Goal: Information Seeking & Learning: Learn about a topic

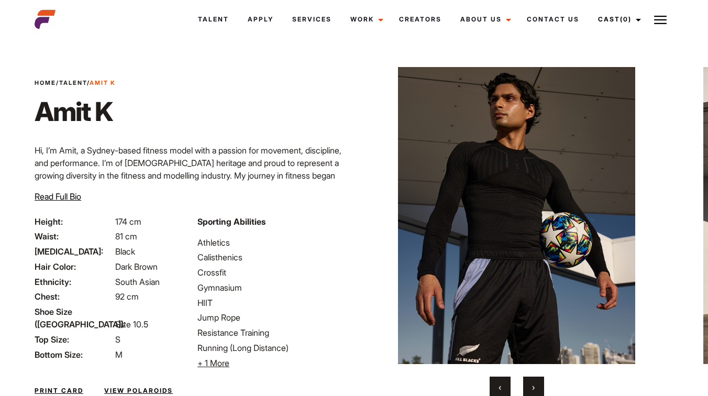
scroll to position [84, 0]
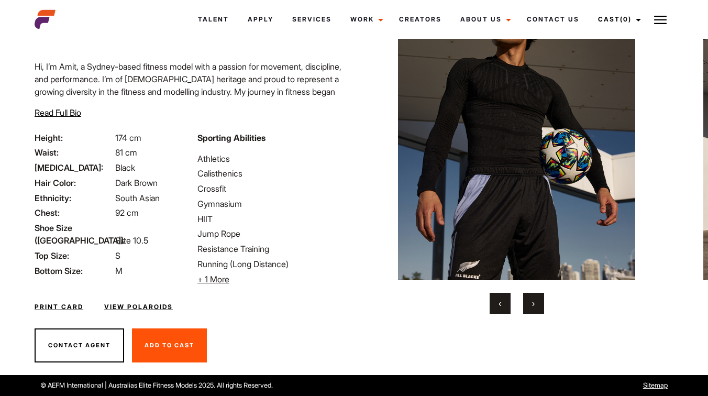
click at [534, 302] on span "›" at bounding box center [533, 303] width 3 height 10
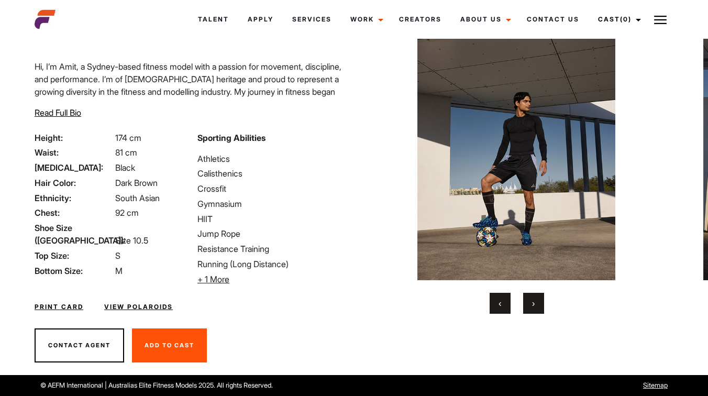
click at [534, 302] on span "›" at bounding box center [533, 303] width 3 height 10
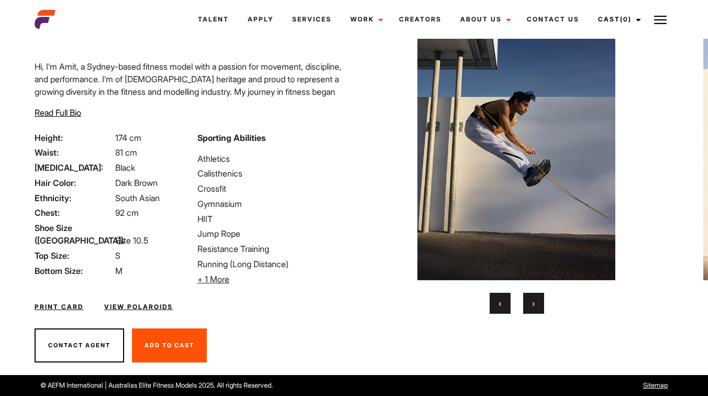
click at [534, 302] on span "›" at bounding box center [533, 303] width 3 height 10
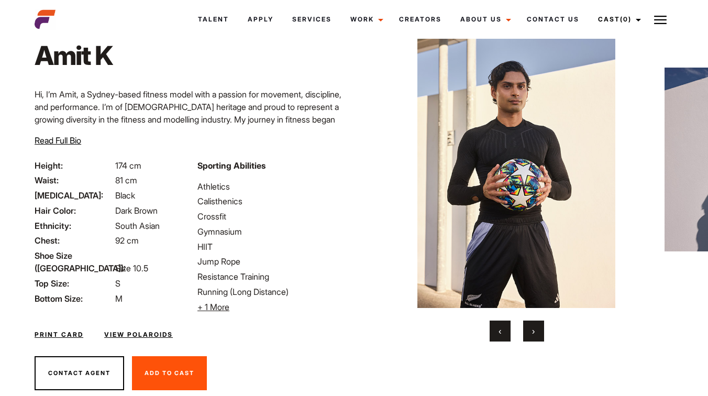
scroll to position [55, 0]
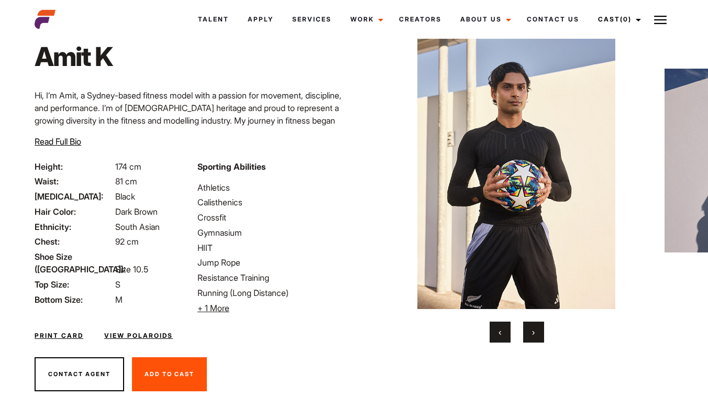
click at [539, 325] on button "›" at bounding box center [533, 332] width 21 height 21
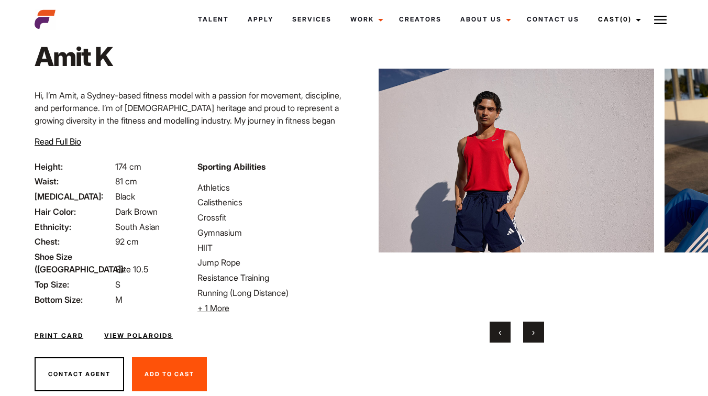
click at [540, 330] on button "›" at bounding box center [533, 332] width 21 height 21
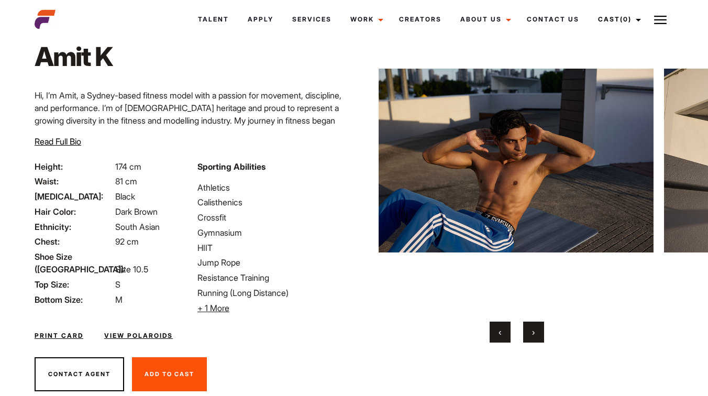
click at [540, 330] on button "›" at bounding box center [533, 332] width 21 height 21
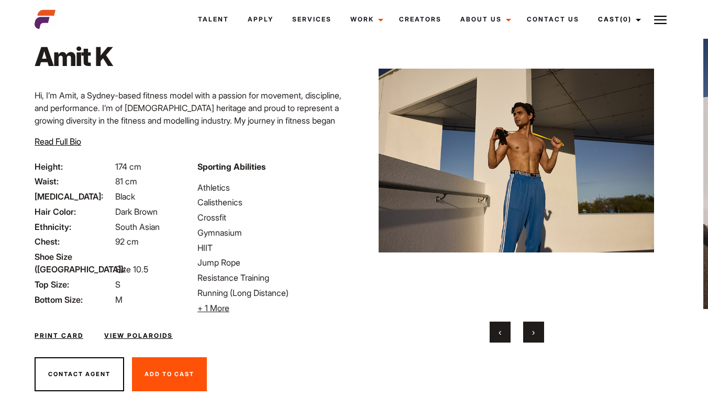
click at [540, 330] on button "›" at bounding box center [533, 332] width 21 height 21
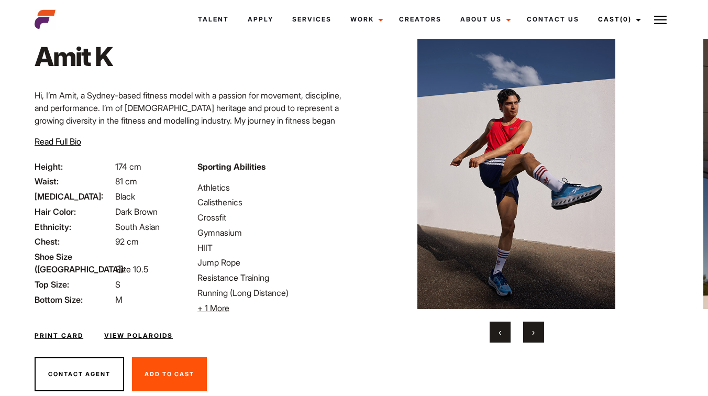
click at [540, 330] on button "›" at bounding box center [533, 332] width 21 height 21
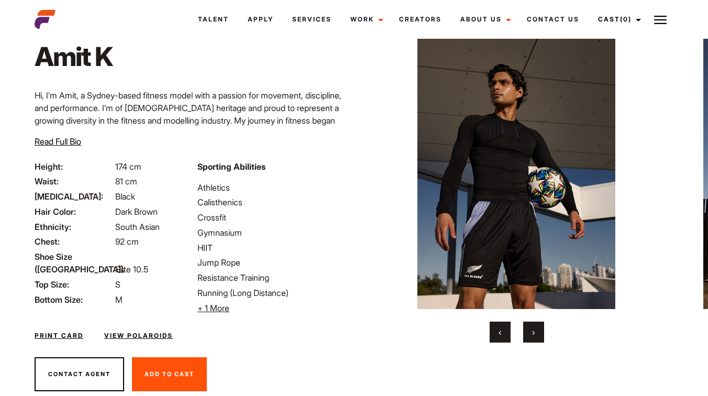
click at [540, 330] on button "›" at bounding box center [533, 332] width 21 height 21
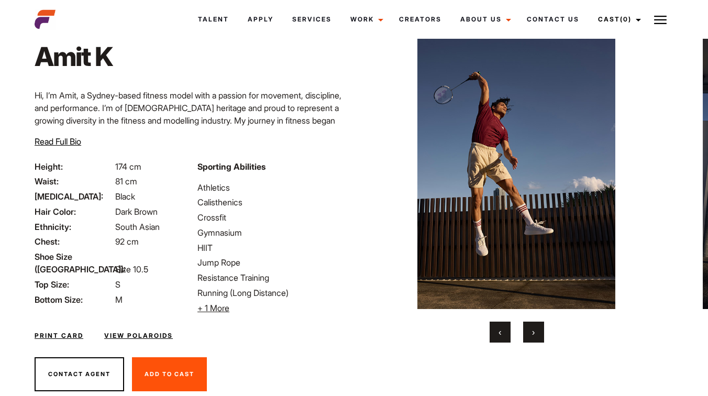
click at [537, 328] on button "›" at bounding box center [533, 332] width 21 height 21
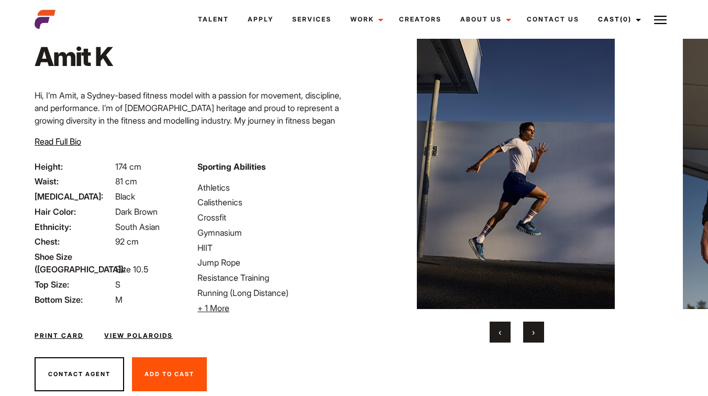
click at [537, 328] on button "›" at bounding box center [533, 332] width 21 height 21
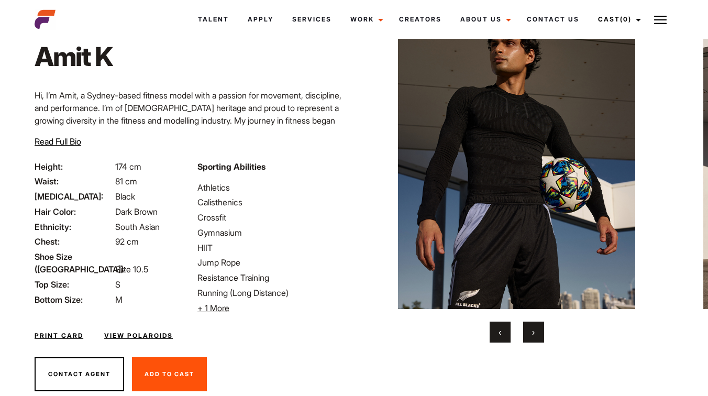
click at [537, 328] on button "›" at bounding box center [533, 332] width 21 height 21
